Goal: Information Seeking & Learning: Find contact information

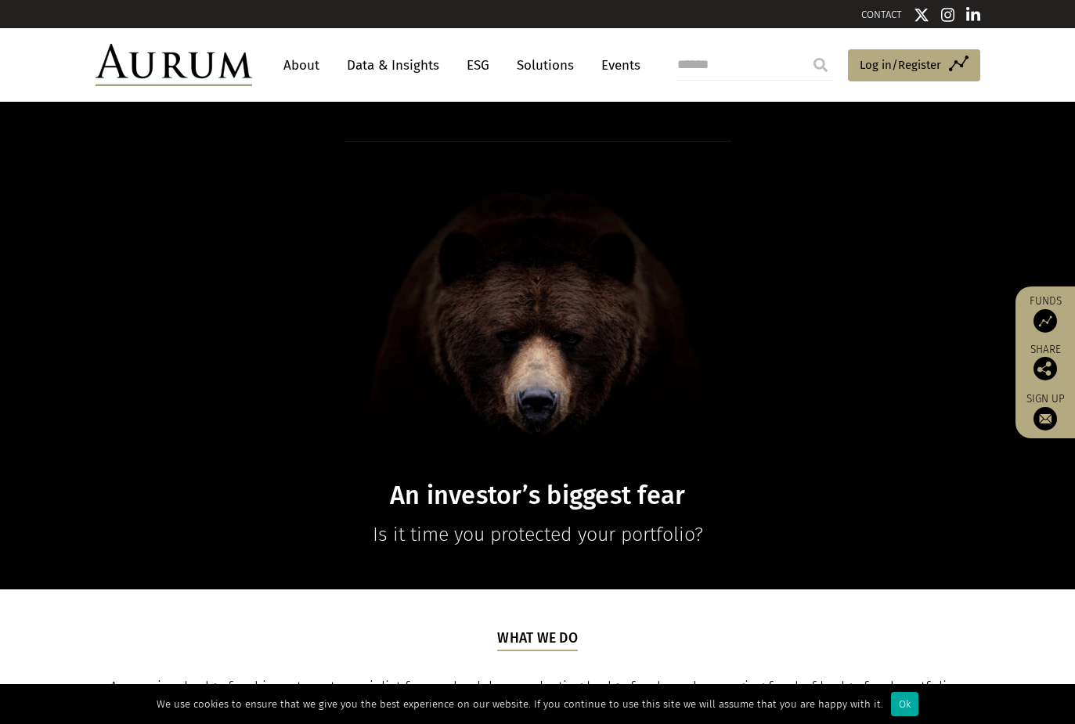
click at [301, 65] on link "About" at bounding box center [302, 65] width 52 height 29
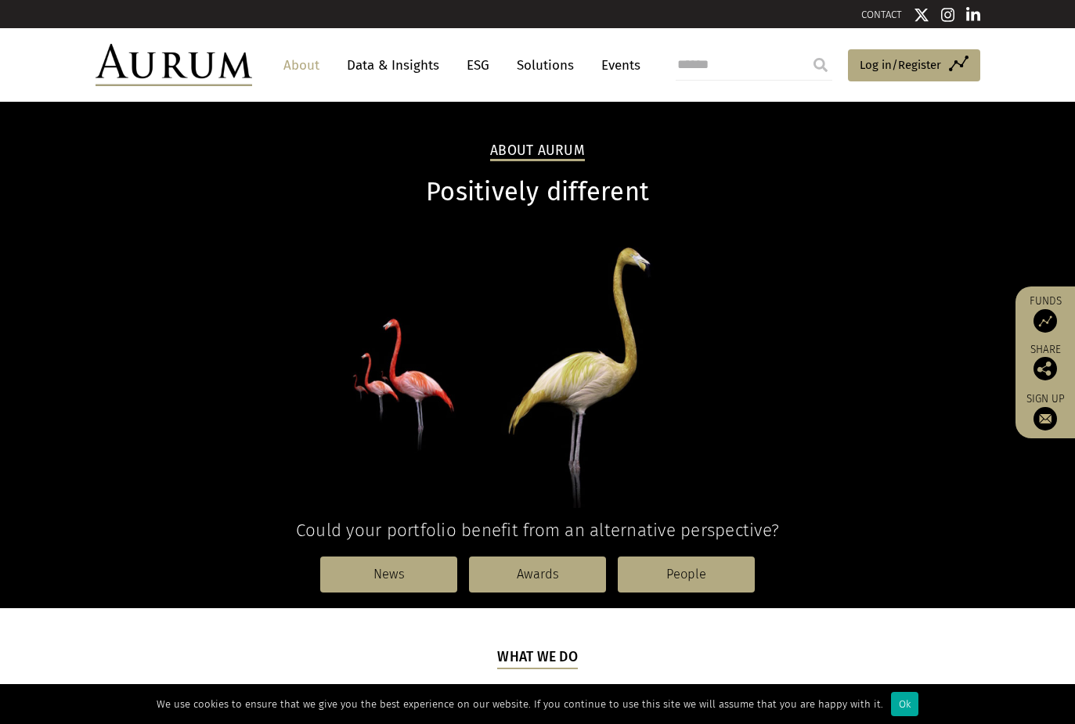
click at [884, 12] on link "CONTACT" at bounding box center [881, 15] width 41 height 12
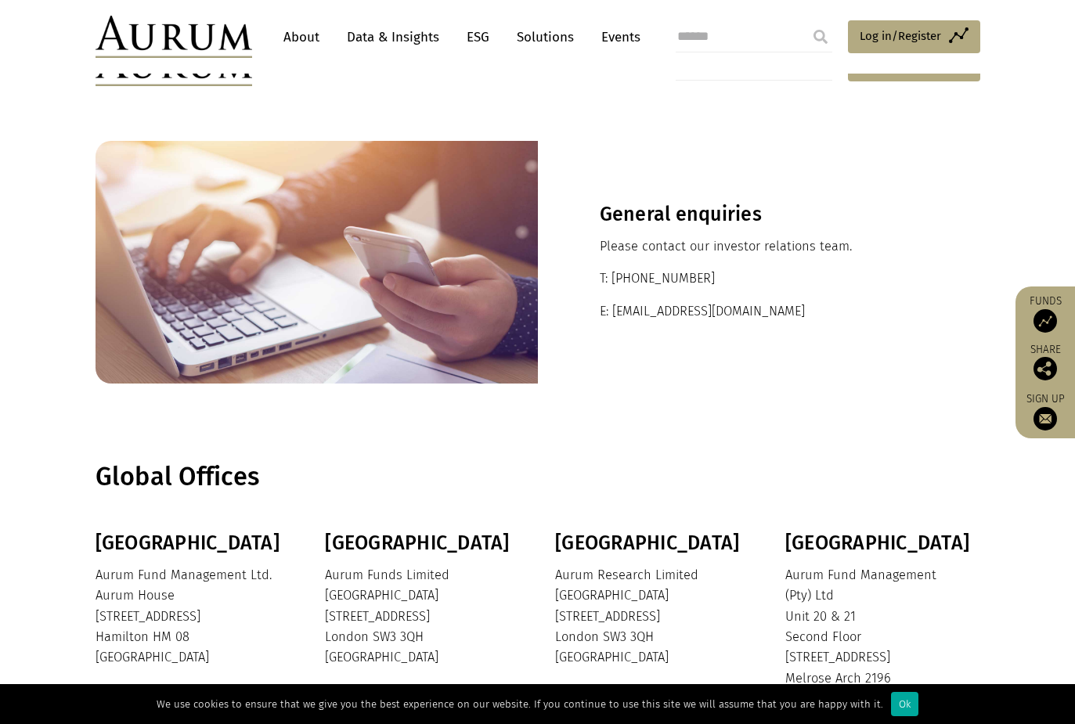
scroll to position [157, 0]
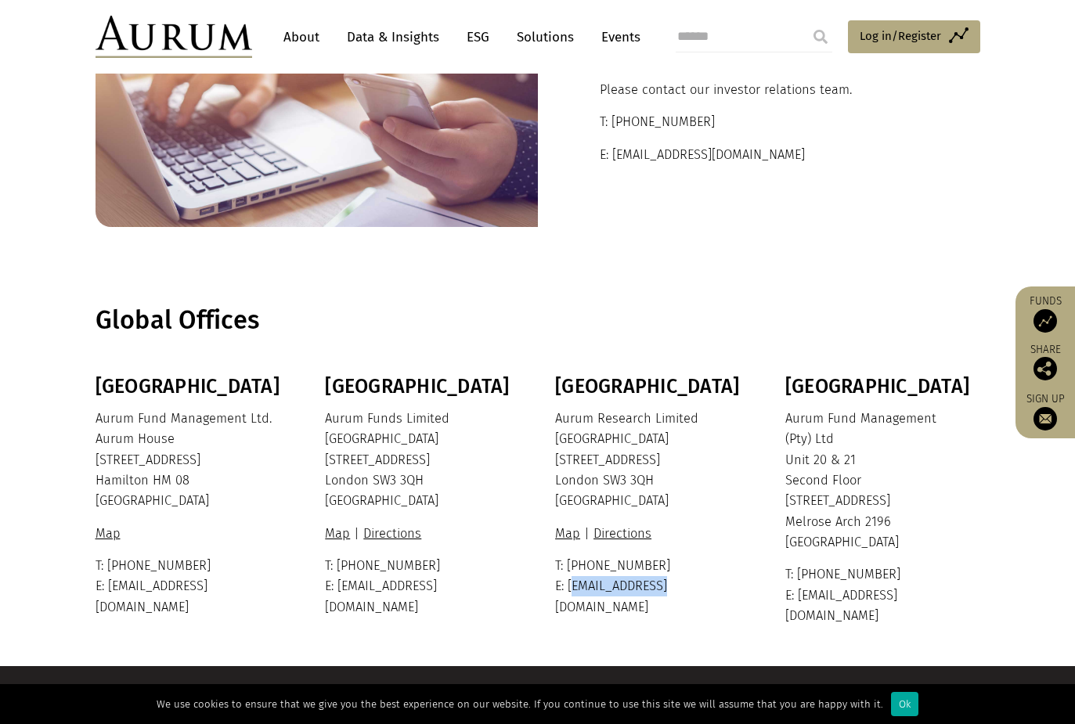
copy p "info@aurum.com"
drag, startPoint x: 566, startPoint y: 585, endPoint x: 676, endPoint y: 587, distance: 109.6
click at [676, 587] on p "T: +44 20 7589 8899 E: info@aurum.com" at bounding box center [650, 587] width 191 height 62
copy p "ir@aurumfunds.com"
drag, startPoint x: 612, startPoint y: 155, endPoint x: 771, endPoint y: 157, distance: 159.0
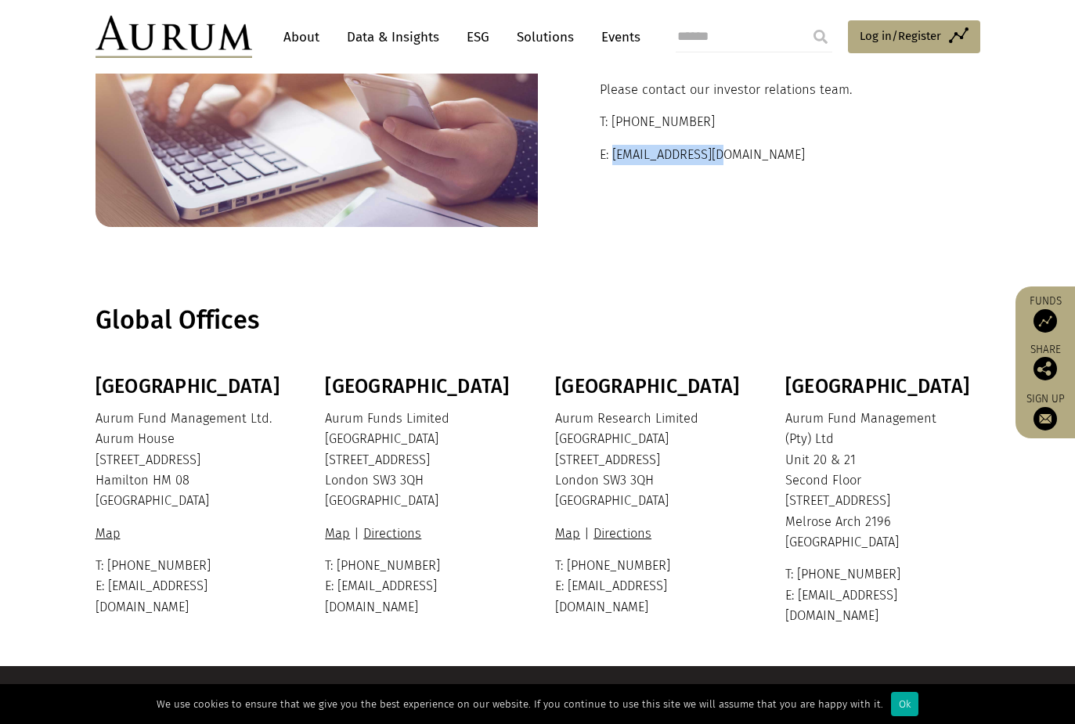
click at [771, 157] on p "E: ir@aurumfunds.com" at bounding box center [759, 155] width 319 height 20
